Goal: Obtain resource: Download file/media

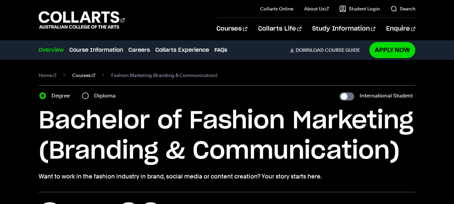
click at [78, 79] on link "Courses" at bounding box center [83, 75] width 23 height 9
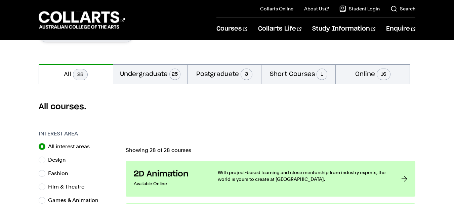
scroll to position [134, 0]
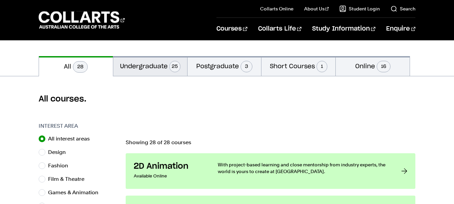
click at [160, 73] on button "Undergraduate 25" at bounding box center [150, 66] width 74 height 20
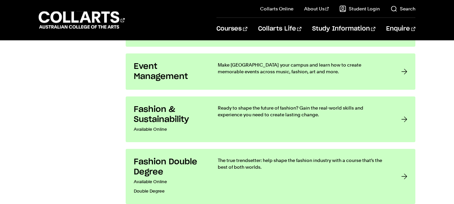
scroll to position [706, 0]
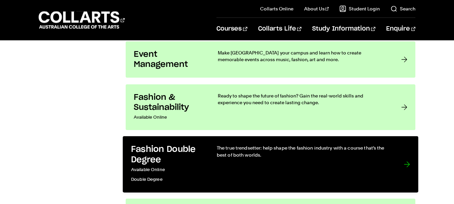
click at [195, 163] on h3 "Fashion Double Degree" at bounding box center [167, 155] width 72 height 21
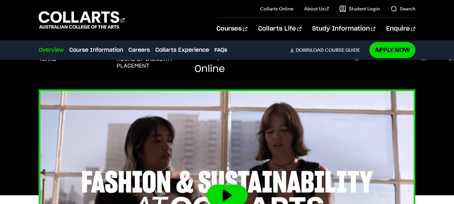
scroll to position [269, 0]
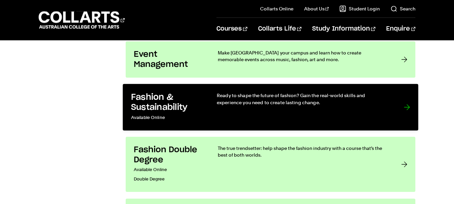
click at [180, 105] on h3 "Fashion & Sustainability" at bounding box center [167, 102] width 72 height 21
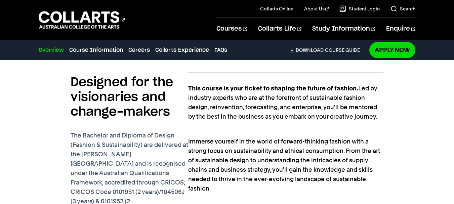
scroll to position [437, 0]
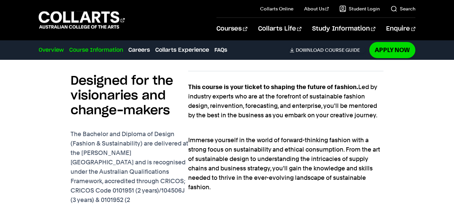
click at [85, 49] on link "Course Information" at bounding box center [96, 50] width 54 height 8
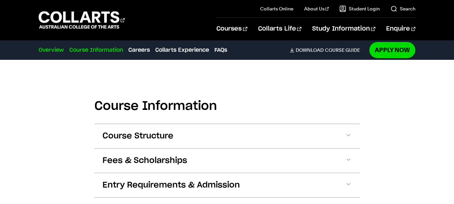
click at [58, 52] on link "Overview" at bounding box center [51, 50] width 25 height 8
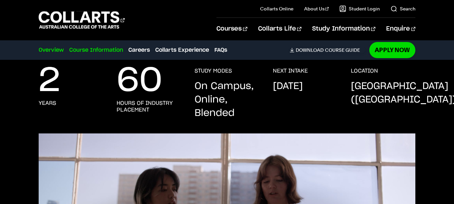
scroll to position [132, 0]
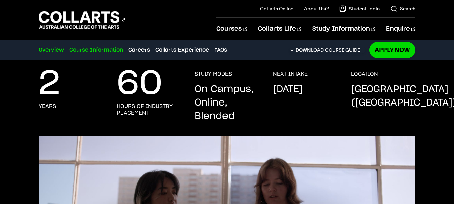
click at [100, 49] on link "Course Information" at bounding box center [96, 50] width 54 height 8
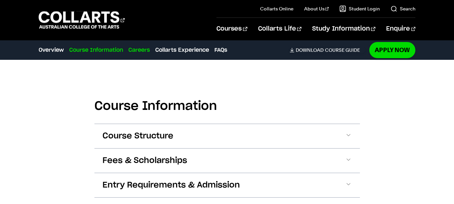
click at [135, 49] on link "Careers" at bounding box center [139, 50] width 22 height 8
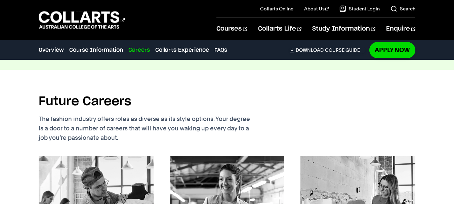
scroll to position [934, 0]
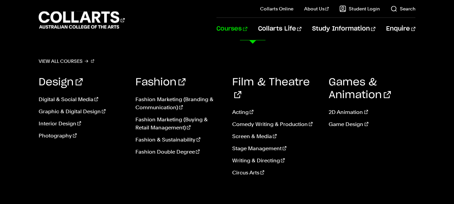
click at [244, 25] on link "Courses" at bounding box center [231, 29] width 31 height 22
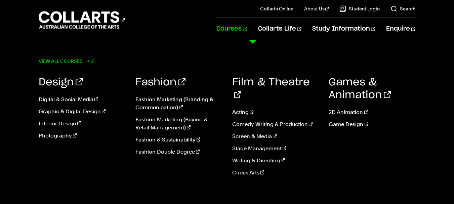
click at [67, 57] on link "View all courses" at bounding box center [67, 60] width 56 height 9
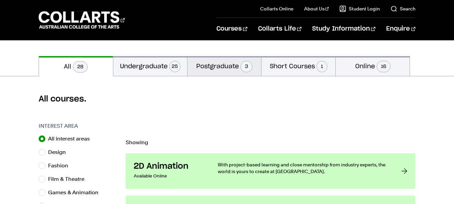
click at [212, 57] on button "Postgraduate 3" at bounding box center [225, 66] width 74 height 20
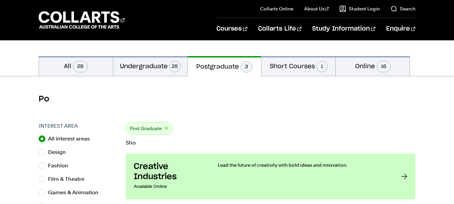
click at [216, 67] on button "Postgraduate 3" at bounding box center [225, 66] width 74 height 20
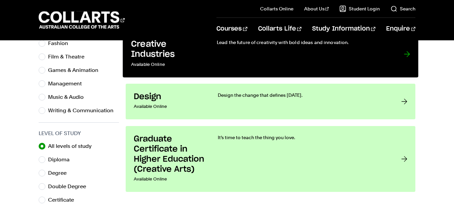
scroll to position [269, 0]
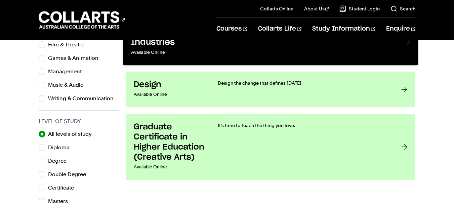
click at [221, 92] on div "Design the change that defines [DATE]." at bounding box center [303, 89] width 170 height 19
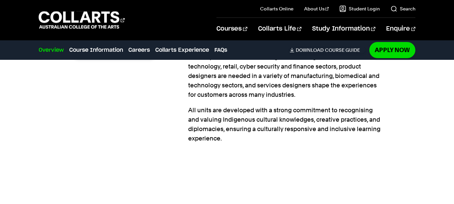
scroll to position [235, 0]
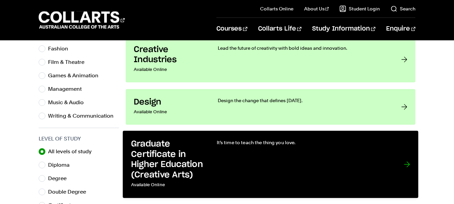
scroll to position [235, 0]
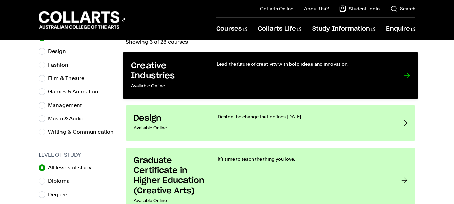
click at [195, 85] on p "Available Online" at bounding box center [167, 86] width 72 height 10
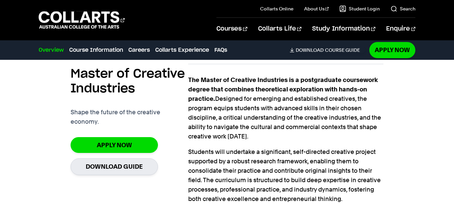
scroll to position [235, 0]
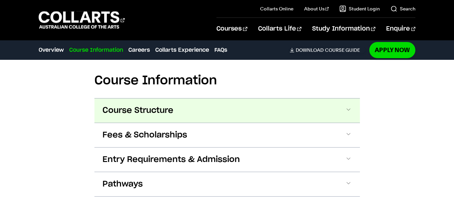
click at [170, 115] on span "Course Structure" at bounding box center [138, 110] width 71 height 11
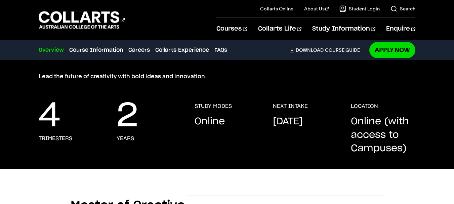
scroll to position [0, 0]
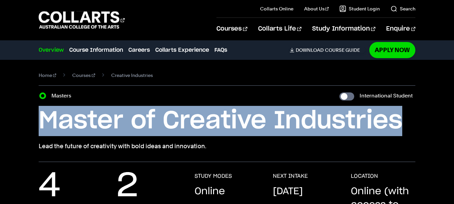
drag, startPoint x: 422, startPoint y: 126, endPoint x: 43, endPoint y: 120, distance: 379.5
click at [26, 122] on div "Home Courses Creative Industries Course variant Masters International Student M…" at bounding box center [227, 111] width 454 height 102
copy h1 "Master of Creative Industries"
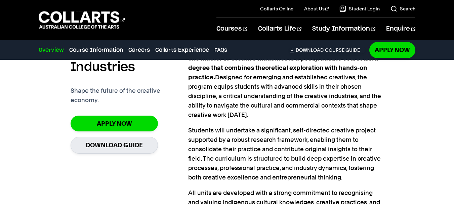
scroll to position [235, 0]
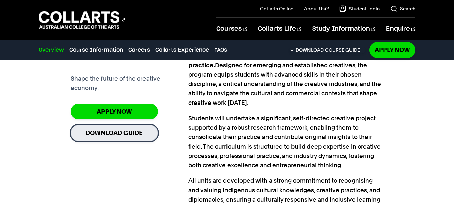
click at [133, 136] on link "Download Guide" at bounding box center [114, 133] width 87 height 16
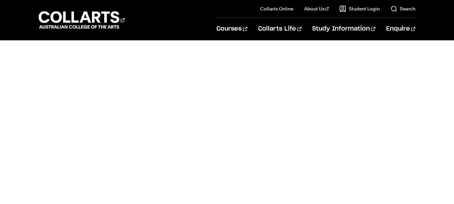
scroll to position [269, 0]
